Goal: Task Accomplishment & Management: Manage account settings

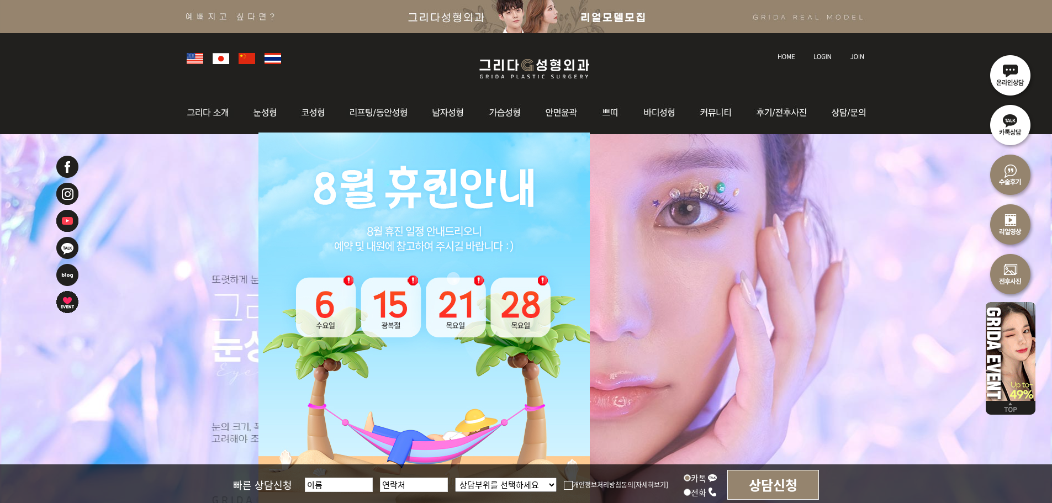
click at [779, 59] on img at bounding box center [787, 57] width 18 height 6
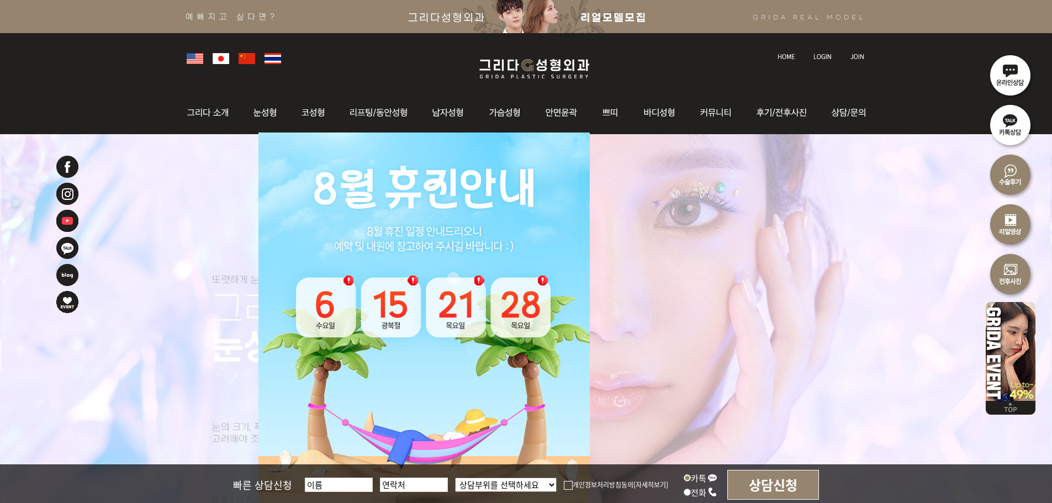
click at [825, 54] on img at bounding box center [823, 57] width 18 height 6
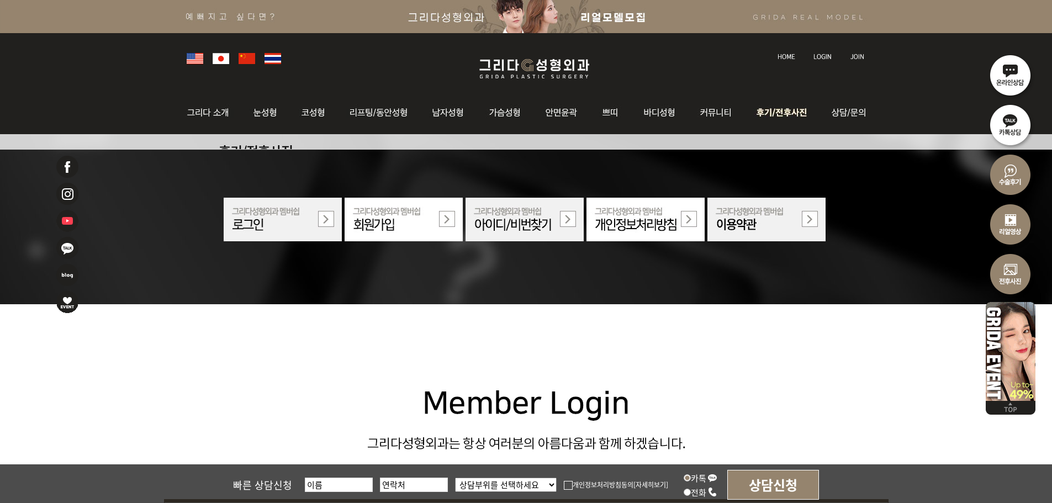
scroll to position [387, 0]
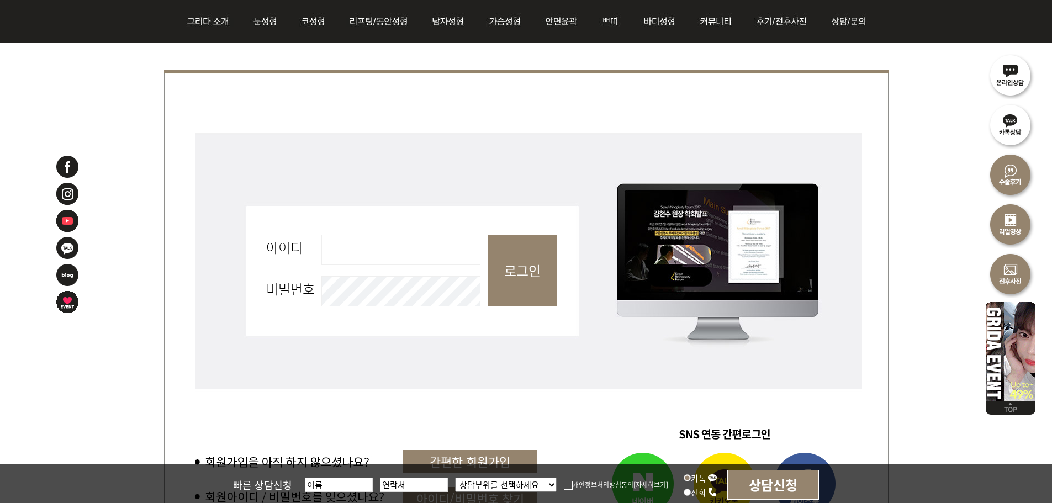
click at [431, 259] on input "아이디 필수" at bounding box center [400, 250] width 159 height 30
type input "admin"
click at [565, 283] on fieldset "회원로그인 아이디 필수 admin 비밀번호 필수 로그인" at bounding box center [526, 276] width 725 height 293
click at [536, 286] on input "로그인" at bounding box center [522, 271] width 69 height 72
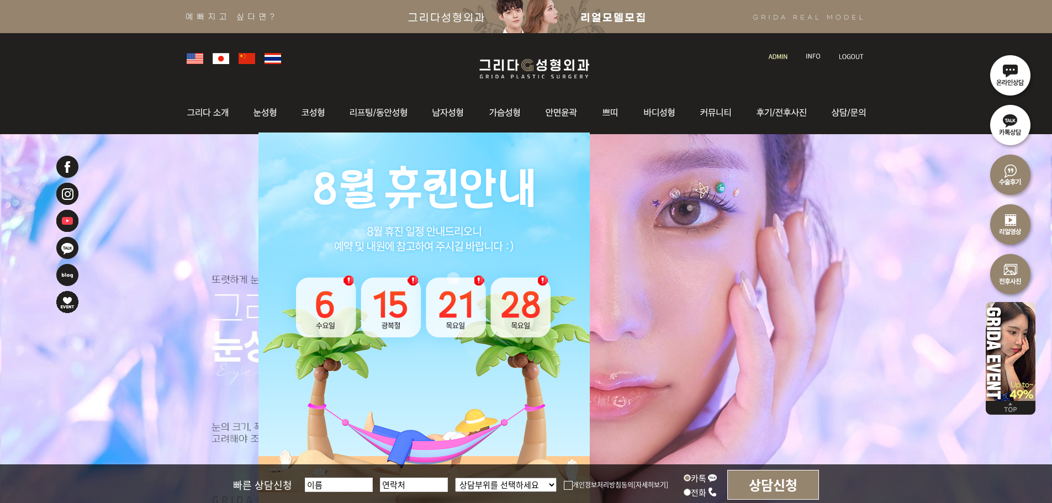
click at [778, 54] on img at bounding box center [778, 57] width 19 height 6
